Goal: Obtain resource: Obtain resource

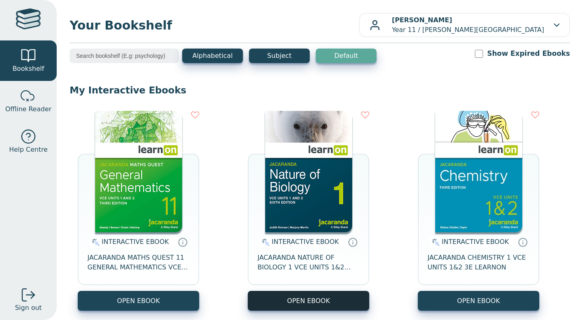
click at [292, 301] on button "OPEN EBOOK" at bounding box center [308, 301] width 121 height 20
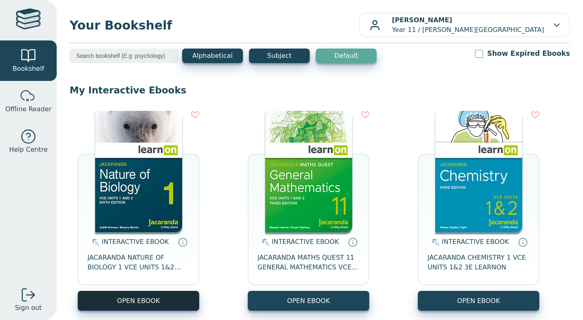
click at [139, 296] on button "OPEN EBOOK" at bounding box center [138, 301] width 121 height 20
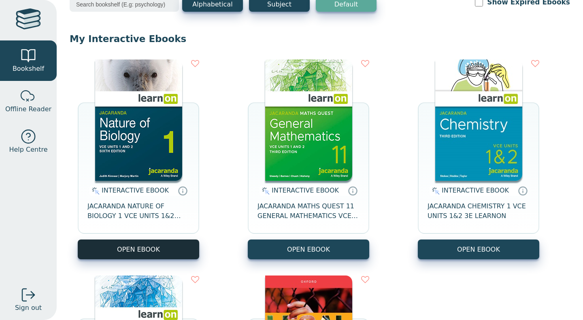
scroll to position [50, 0]
